Goal: Transaction & Acquisition: Purchase product/service

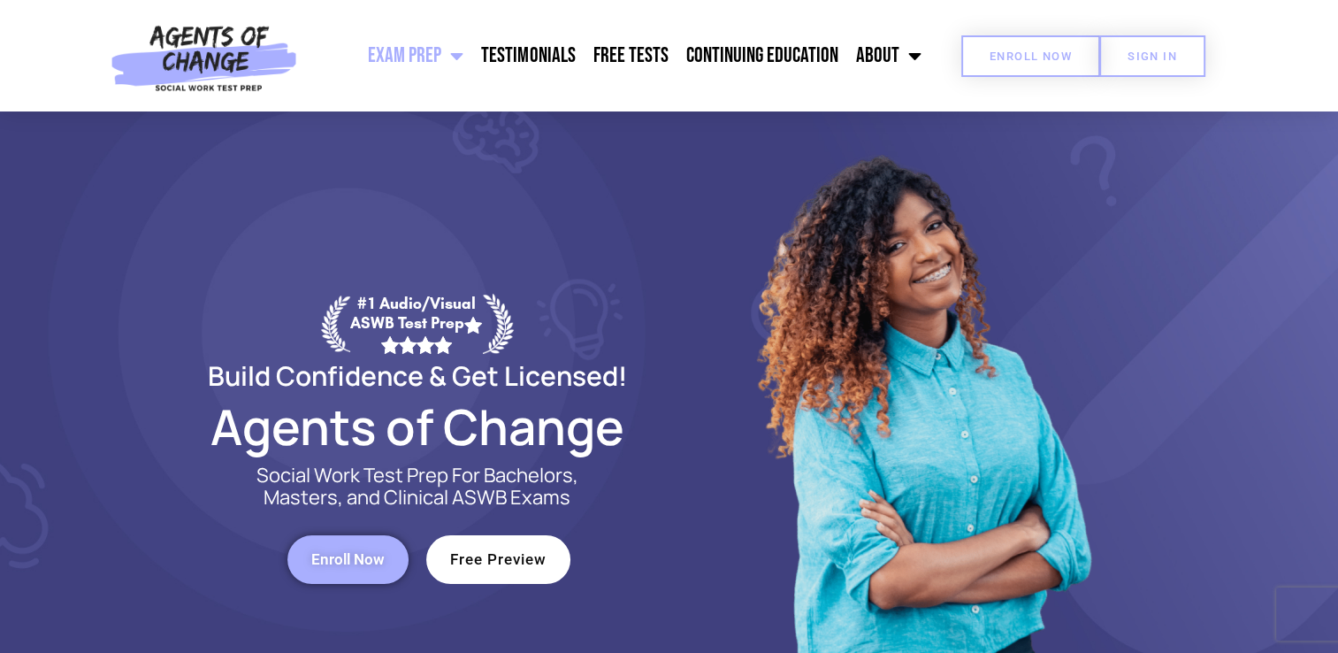
click at [1045, 57] on span "Enroll Now" at bounding box center [1031, 55] width 82 height 11
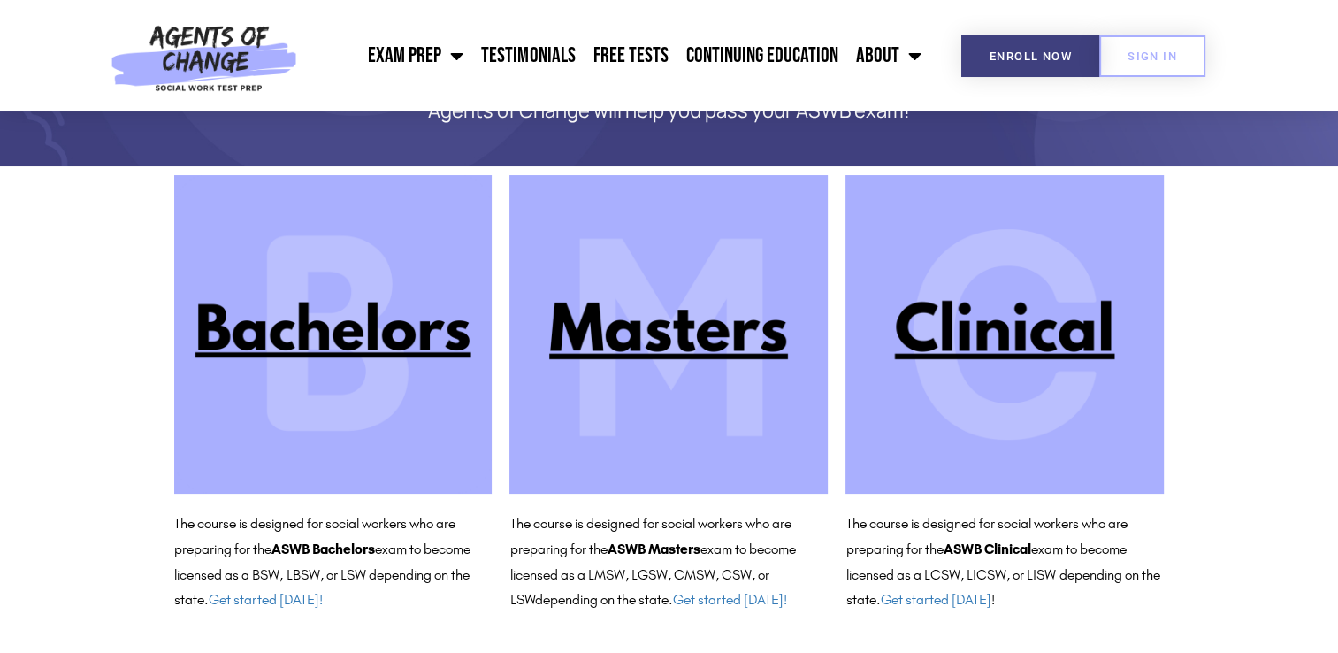
scroll to position [127, 0]
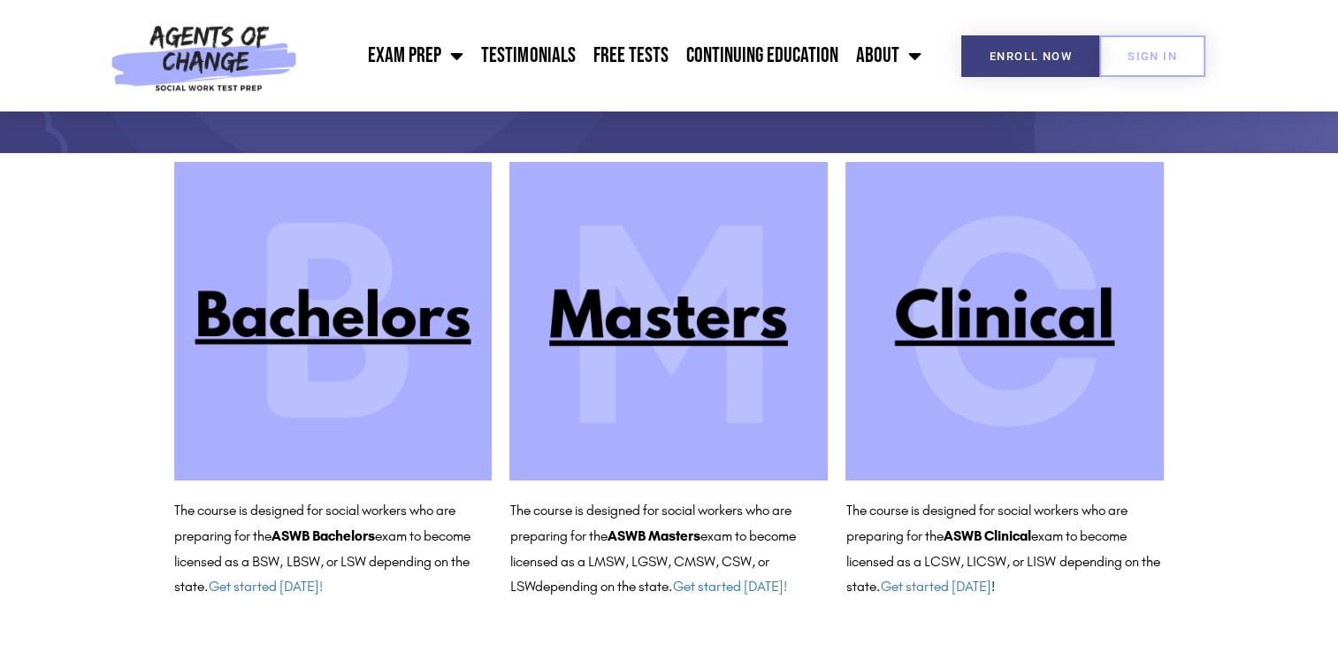
click at [653, 324] on img at bounding box center [669, 321] width 318 height 318
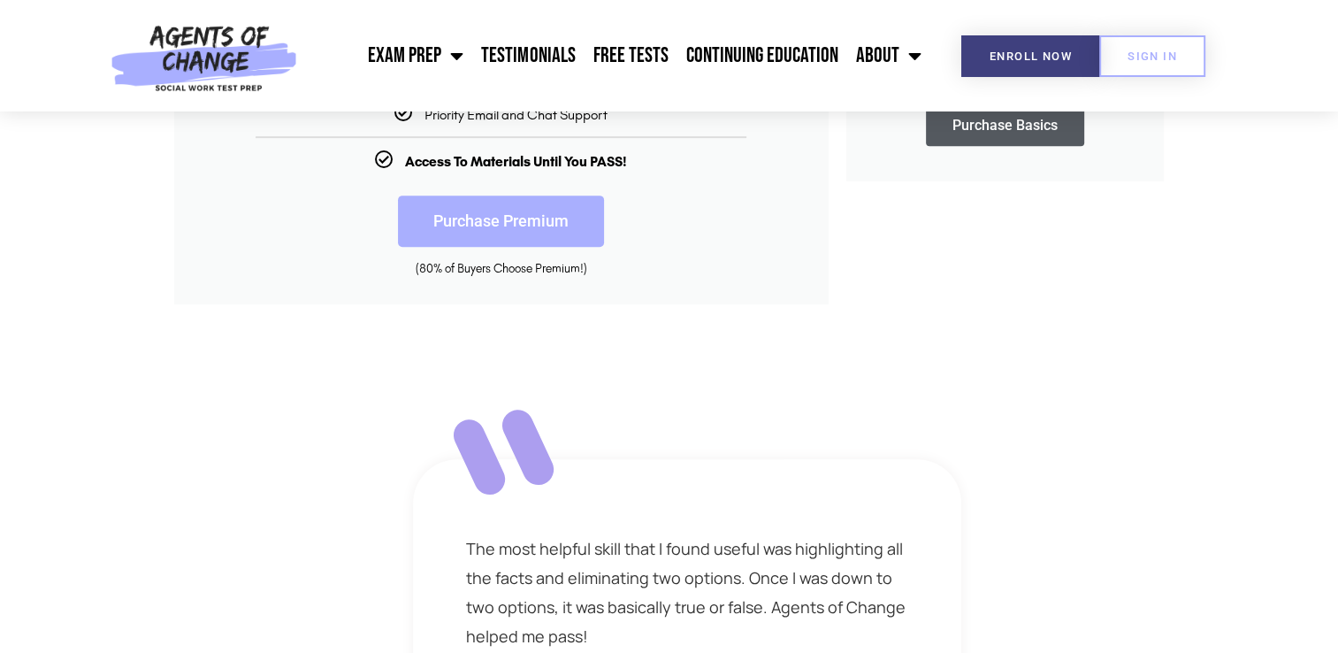
scroll to position [708, 0]
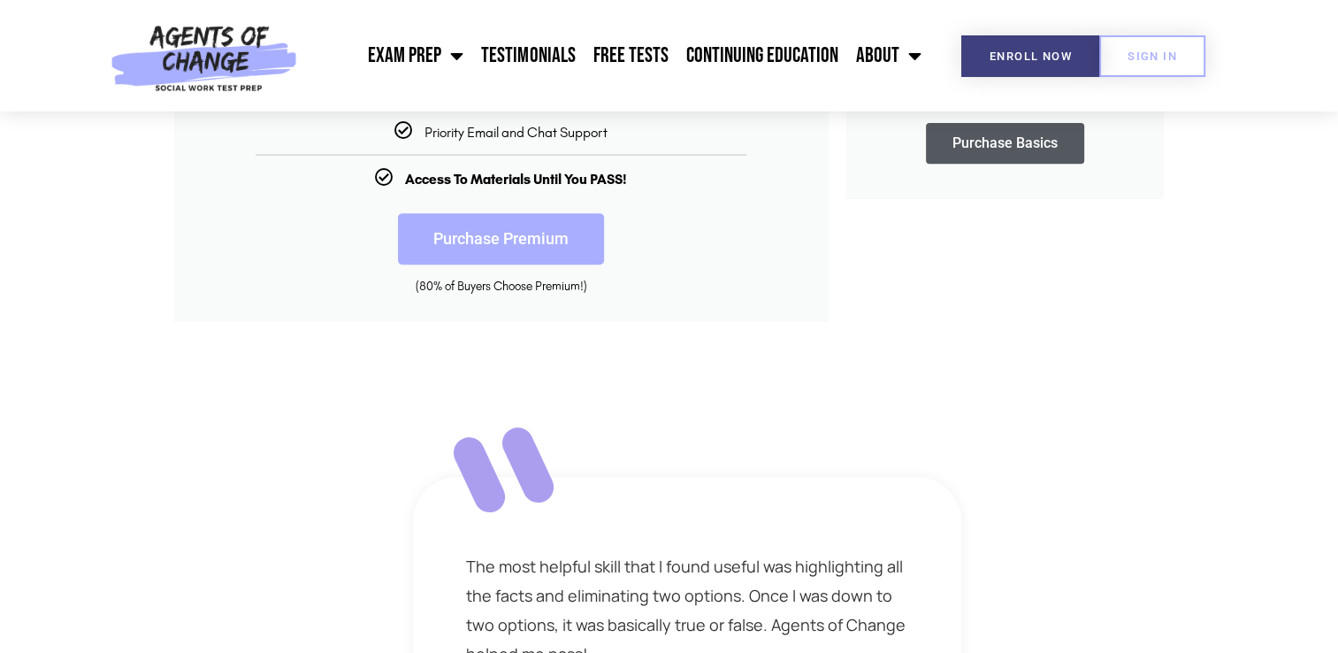
click at [533, 239] on link "Purchase Premium" at bounding box center [501, 238] width 206 height 51
